Goal: Task Accomplishment & Management: Use online tool/utility

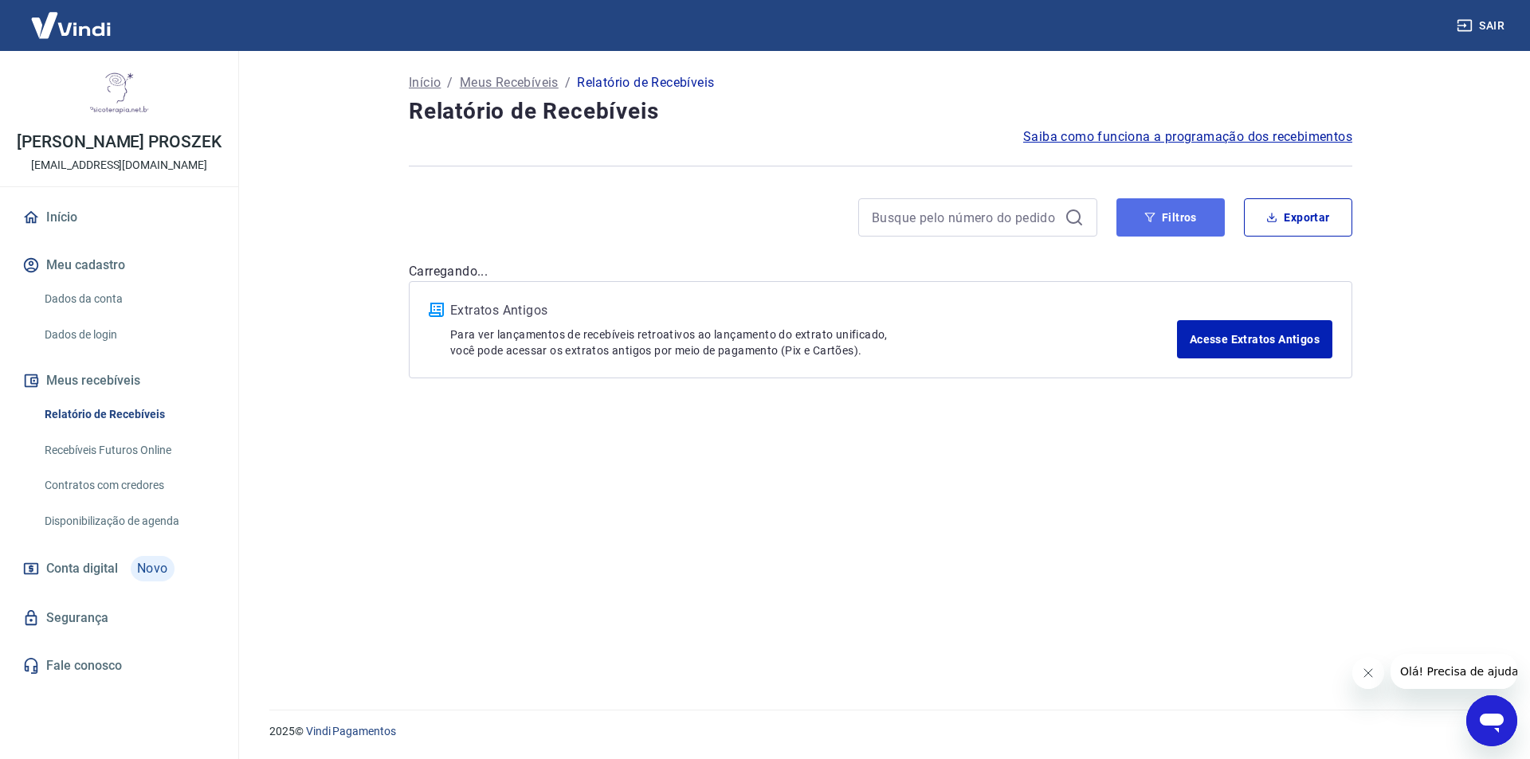
click at [1162, 219] on button "Filtros" at bounding box center [1170, 217] width 108 height 38
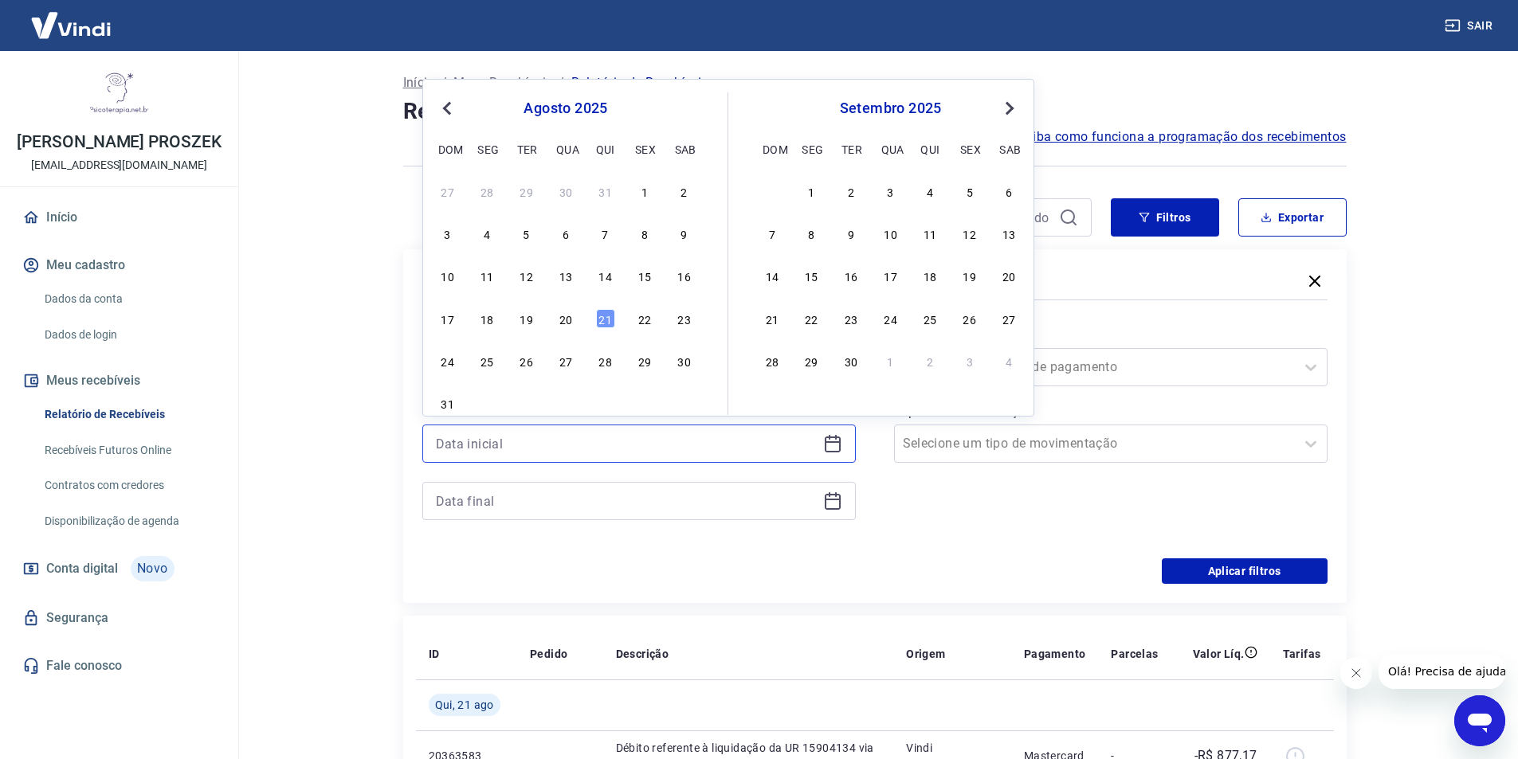
click at [742, 441] on input at bounding box center [626, 444] width 381 height 24
click at [572, 322] on div "20" at bounding box center [565, 318] width 19 height 19
type input "[DATE]"
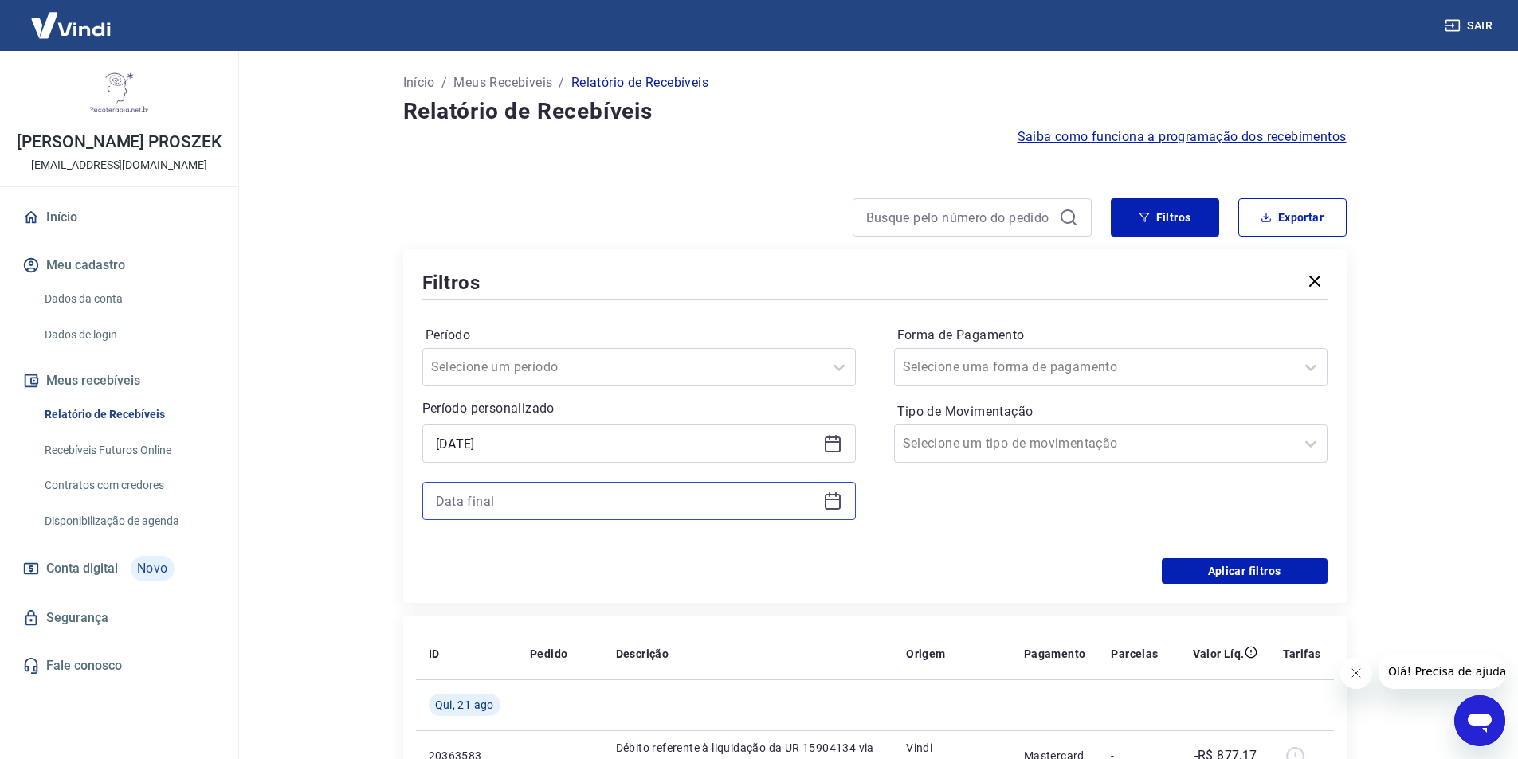
click at [563, 493] on input at bounding box center [626, 501] width 381 height 24
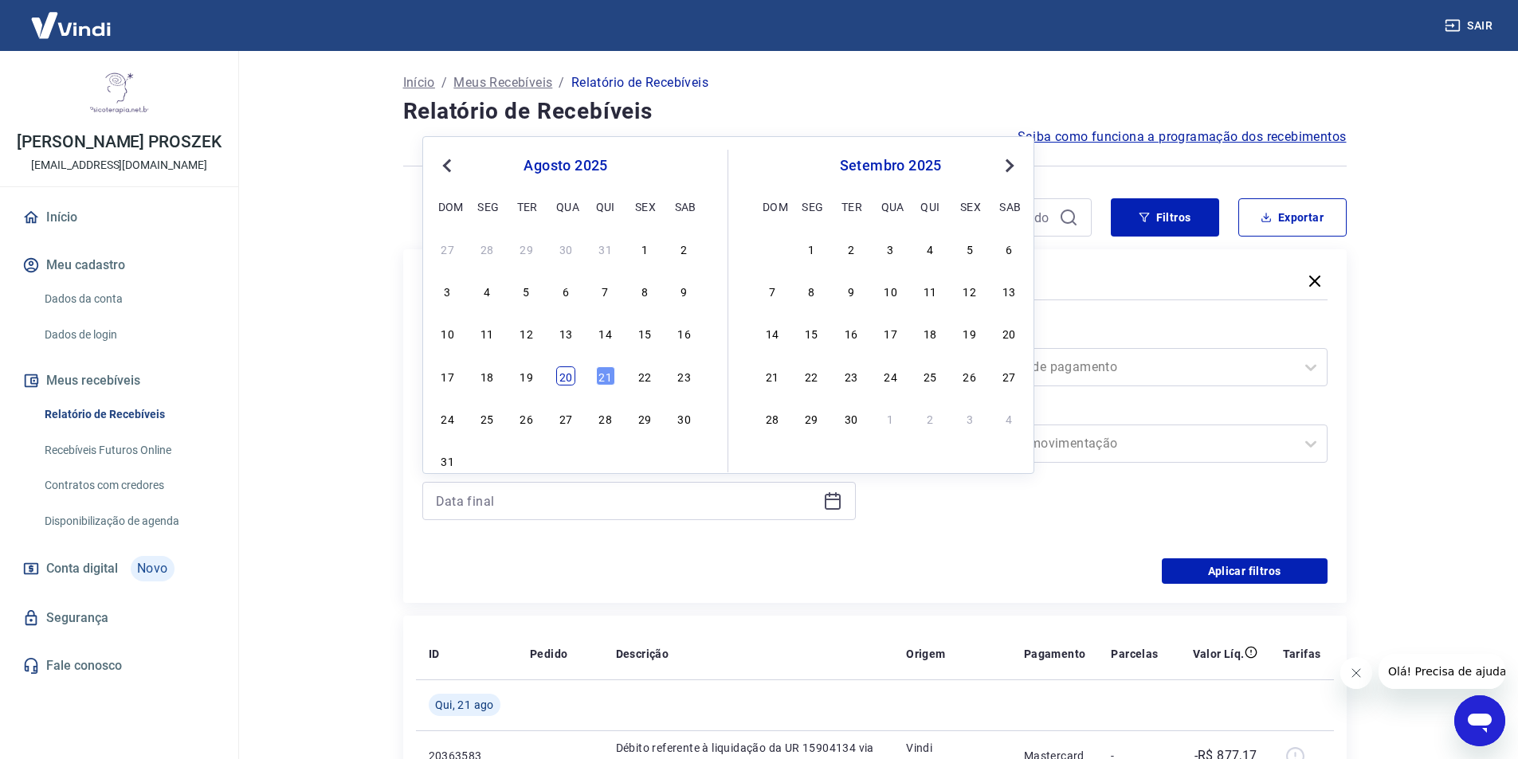
click at [556, 375] on div "20" at bounding box center [565, 376] width 19 height 19
type input "[DATE]"
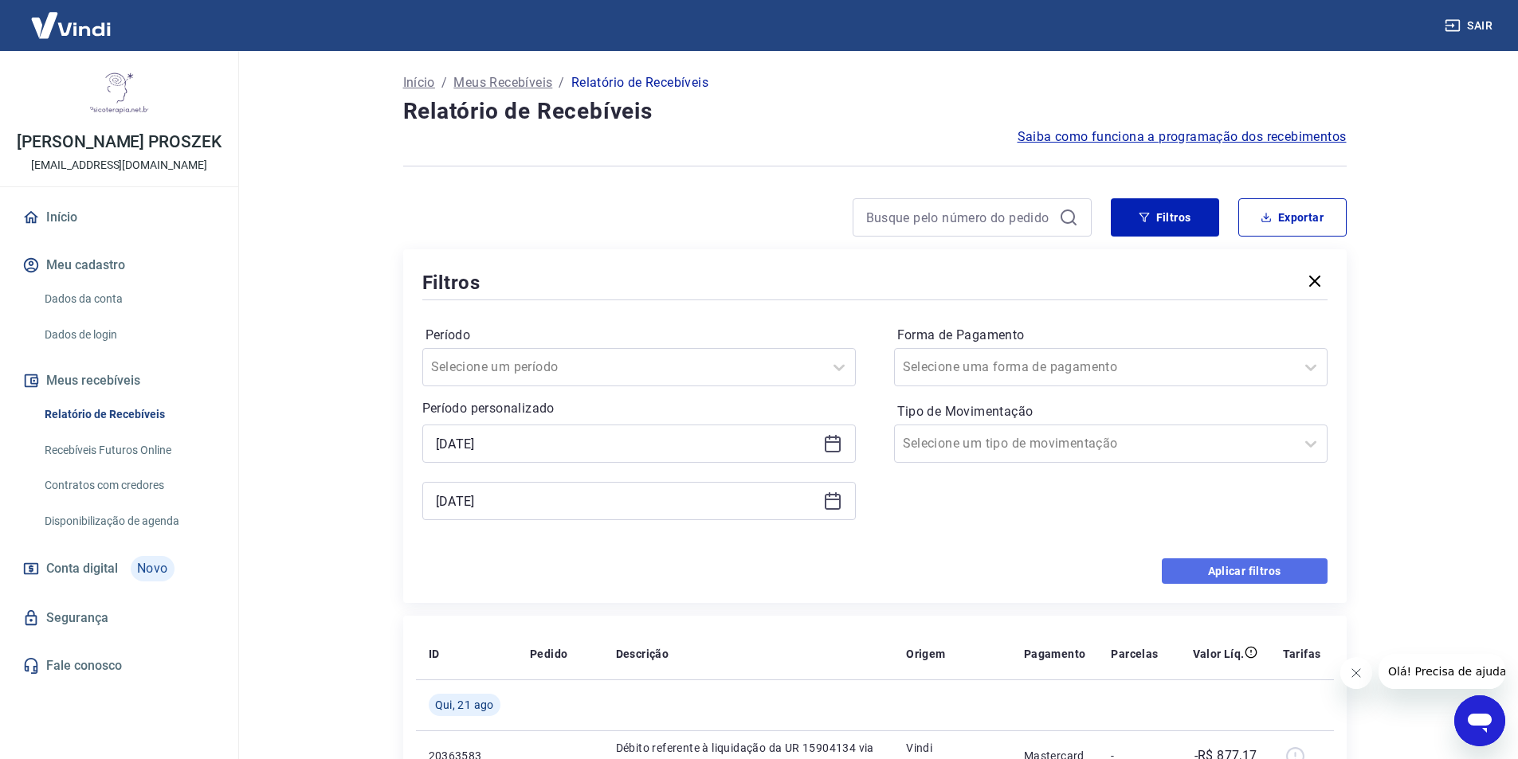
click at [1206, 578] on button "Aplicar filtros" at bounding box center [1245, 571] width 166 height 25
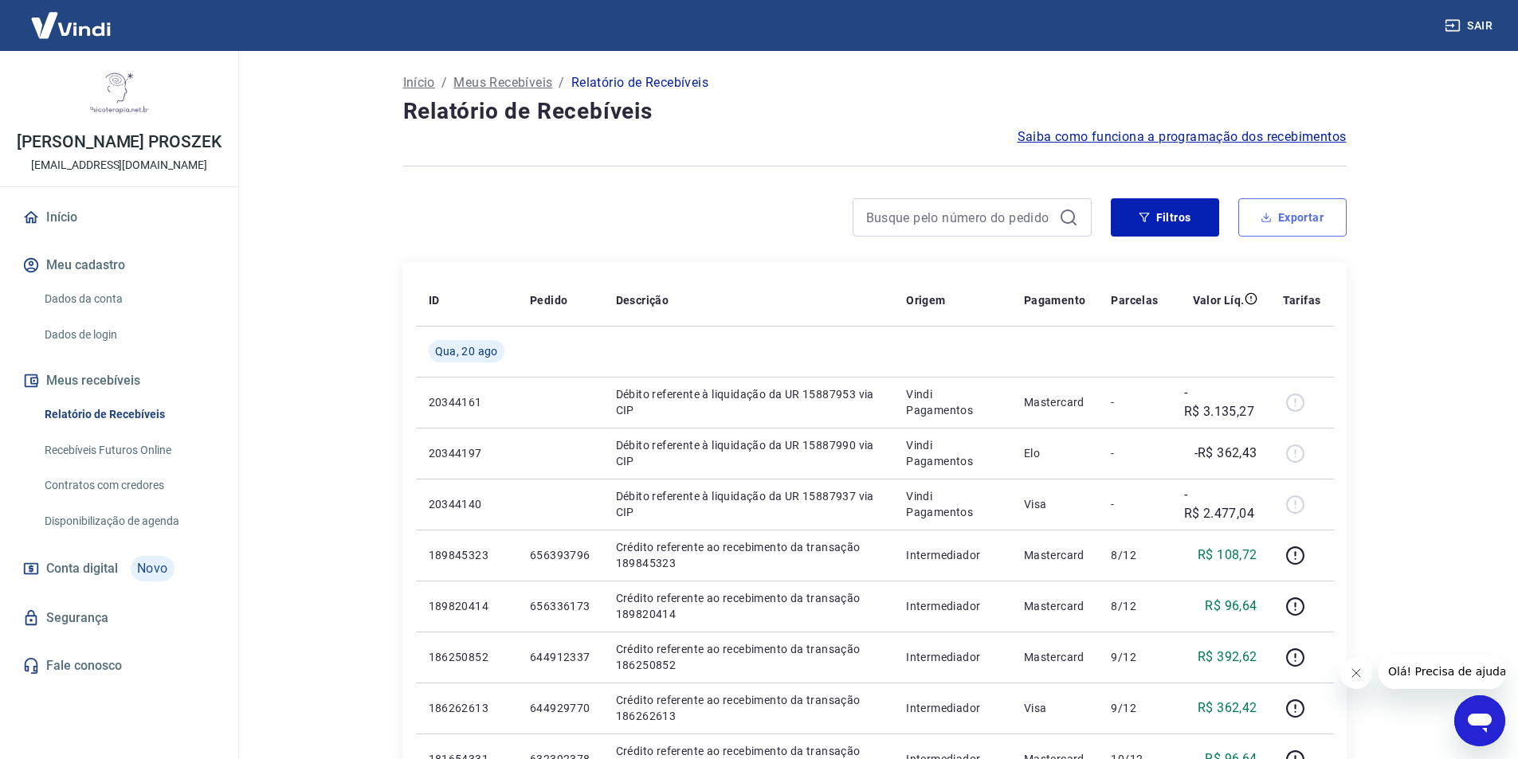
click at [1288, 224] on button "Exportar" at bounding box center [1292, 217] width 108 height 38
type input "[DATE]"
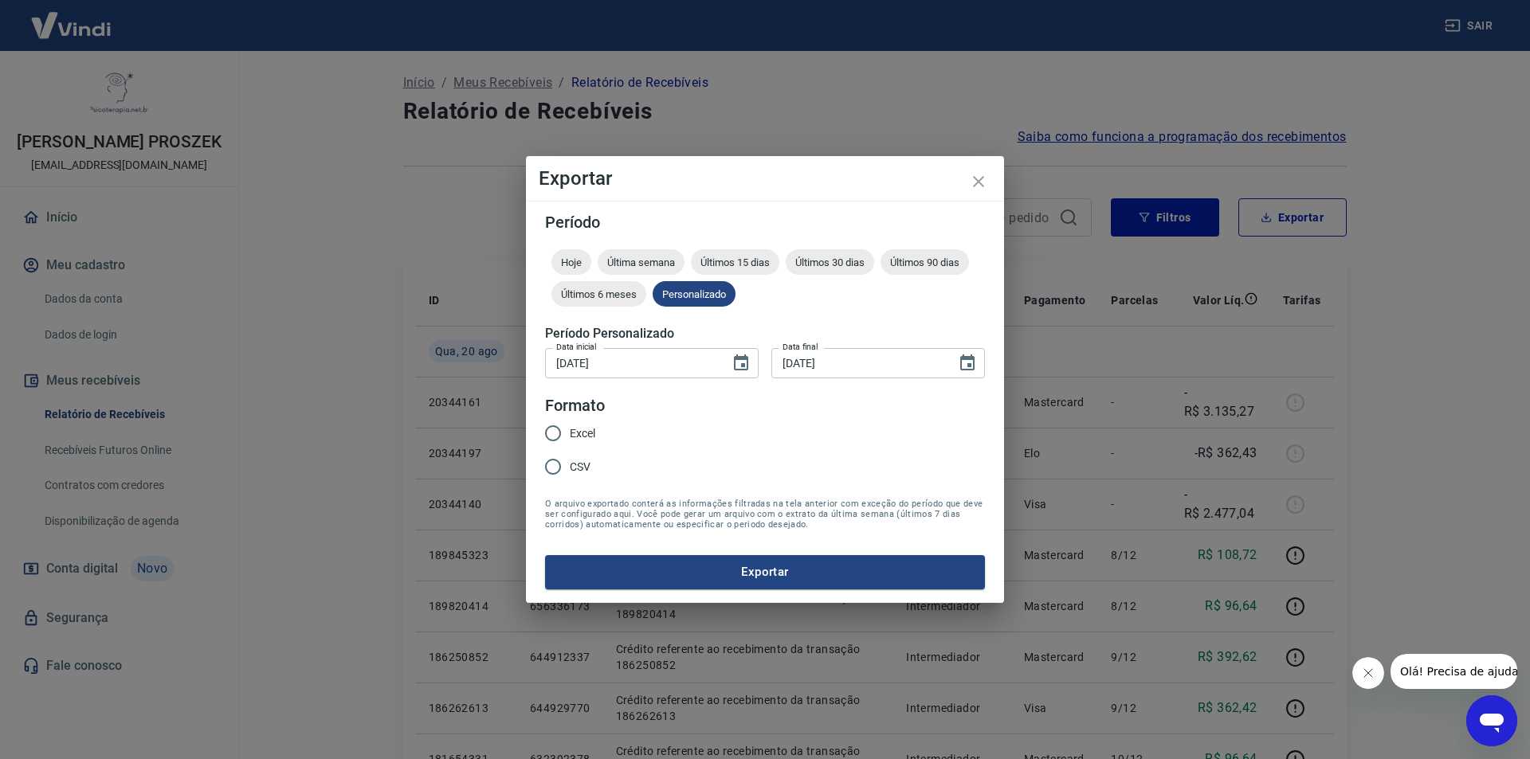
click at [558, 428] on input "Excel" at bounding box center [552, 433] width 33 height 33
radio input "true"
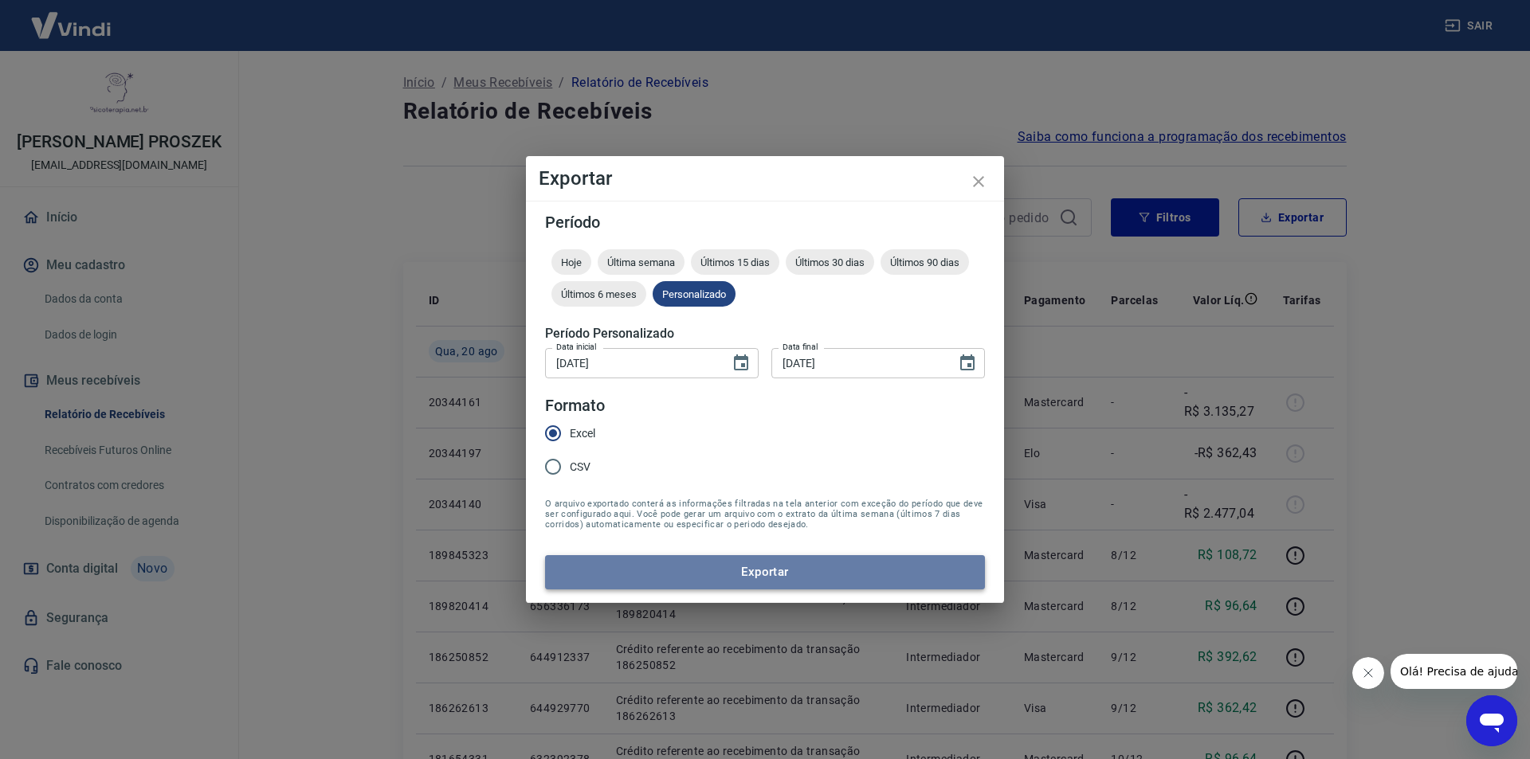
click at [752, 574] on button "Exportar" at bounding box center [765, 571] width 440 height 33
